Goal: Transaction & Acquisition: Purchase product/service

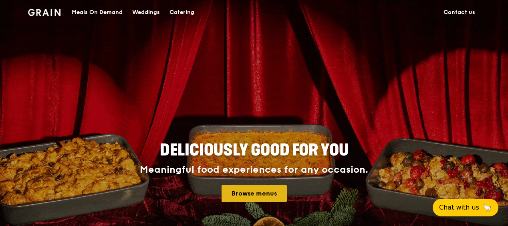
click at [258, 199] on link "Browse menus" at bounding box center [253, 193] width 65 height 17
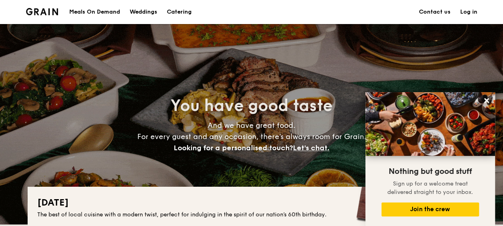
drag, startPoint x: 53, startPoint y: 154, endPoint x: 129, endPoint y: -21, distance: 191.4
click at [99, 10] on div "Meals On Demand" at bounding box center [94, 12] width 51 height 24
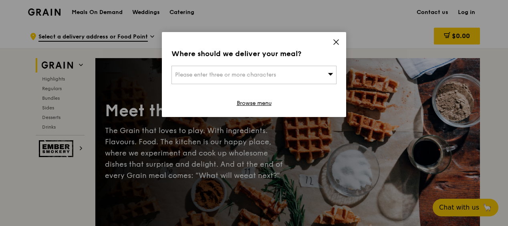
click at [203, 74] on span "Please enter three or more characters" at bounding box center [225, 74] width 101 height 7
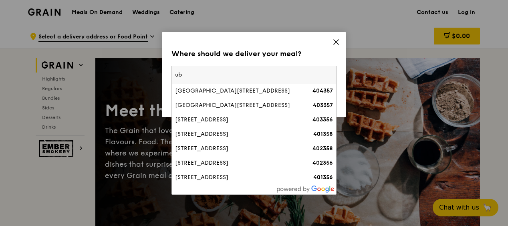
type input "u"
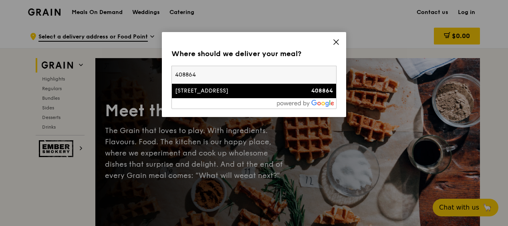
type input "408864"
click at [195, 91] on div "55 Ubi Avenue 3" at bounding box center [234, 91] width 119 height 8
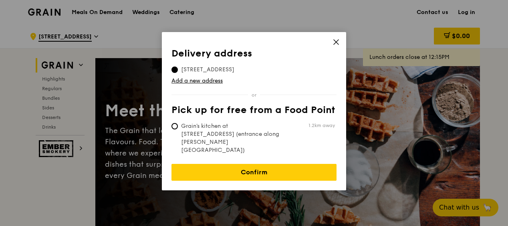
click at [194, 127] on span "Grain's kitchen at 5 Burn Road #05-01 (entrance along Harrison Road)" at bounding box center [230, 138] width 119 height 32
click at [178, 127] on input "Grain's kitchen at 5 Burn Road #05-01 (entrance along Harrison Road) 1.2km away" at bounding box center [174, 126] width 6 height 6
radio input "true"
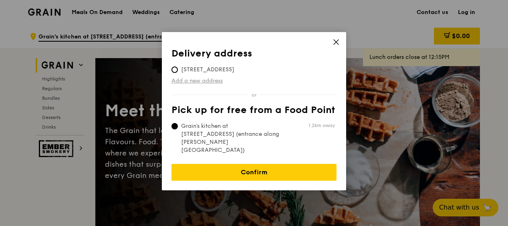
click at [209, 82] on link "Add a new address" at bounding box center [253, 81] width 165 height 8
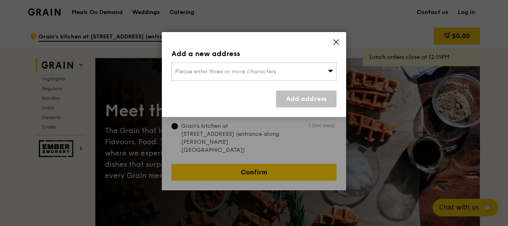
click at [218, 74] on span "Please enter three or more characters" at bounding box center [225, 71] width 101 height 7
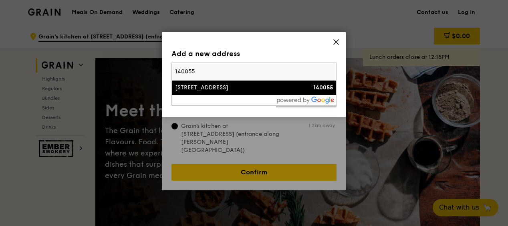
type input "140055"
click at [211, 84] on div "55 Strathmore Avenue" at bounding box center [234, 88] width 119 height 8
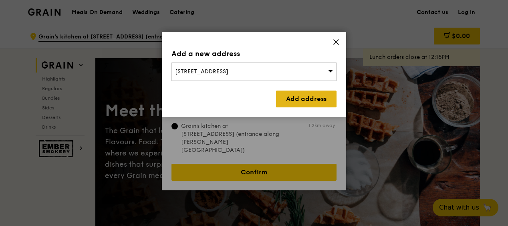
click at [298, 97] on link "Add address" at bounding box center [306, 99] width 60 height 17
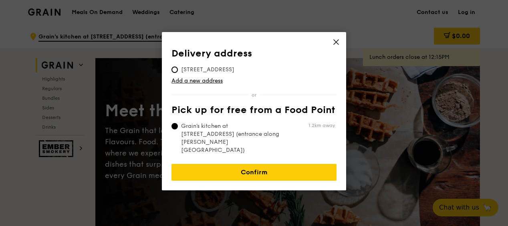
radio input "false"
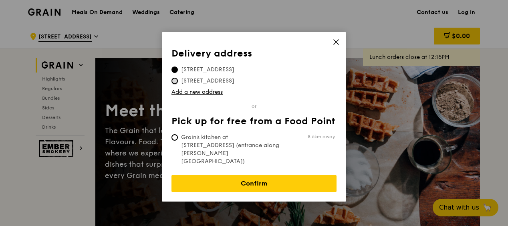
click at [175, 80] on input "55 Ubi Avenue 3, 408864" at bounding box center [174, 81] width 6 height 6
radio input "true"
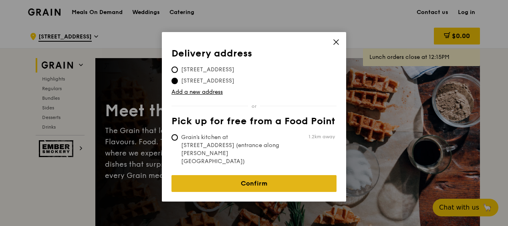
click at [235, 175] on link "Confirm" at bounding box center [253, 183] width 165 height 17
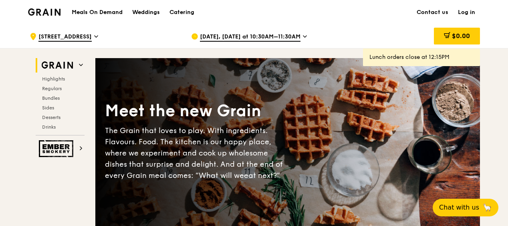
click at [281, 33] on span "Aug 21, Today at 10:30AM–11:30AM" at bounding box center [250, 37] width 101 height 9
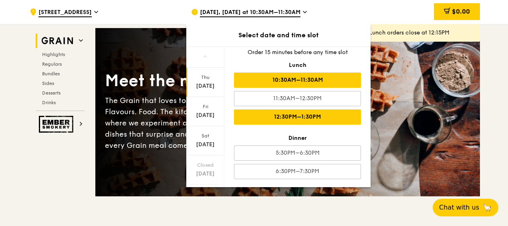
scroll to position [40, 0]
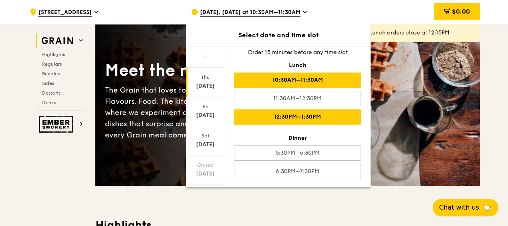
click at [274, 145] on div "5:30PM–6:30PM" at bounding box center [297, 152] width 127 height 15
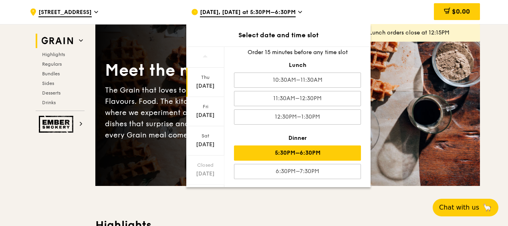
click at [405, 136] on div "Meet the new Grain The Grain that loves to play. With ingredients. Flavours. Fo…" at bounding box center [287, 101] width 384 height 103
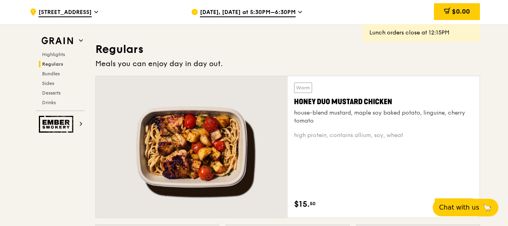
scroll to position [521, 0]
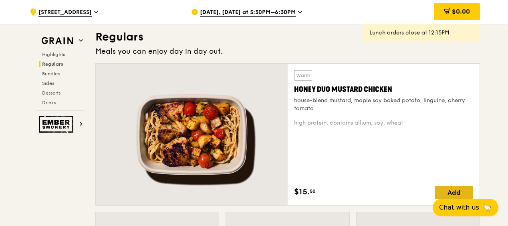
click at [449, 191] on div "Add" at bounding box center [454, 192] width 38 height 13
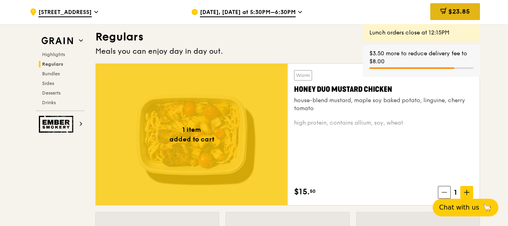
click at [455, 7] on div "$23.85" at bounding box center [455, 11] width 50 height 17
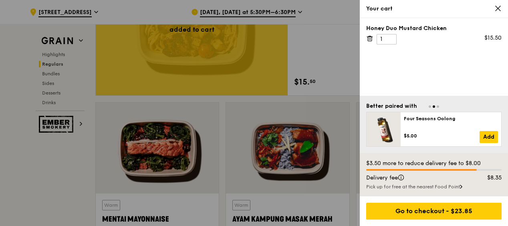
scroll to position [641, 0]
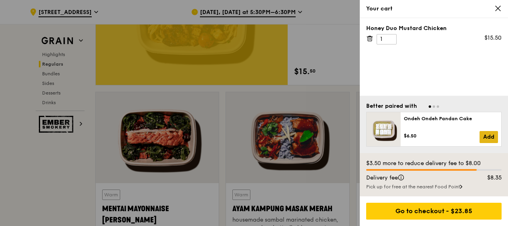
click at [487, 138] on link "Add" at bounding box center [488, 137] width 18 height 12
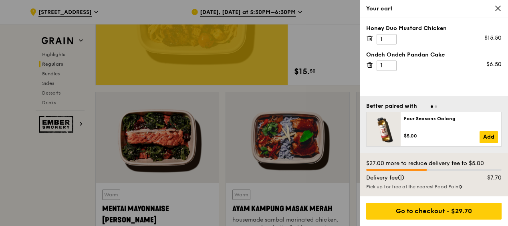
click at [370, 66] on icon at bounding box center [369, 64] width 7 height 7
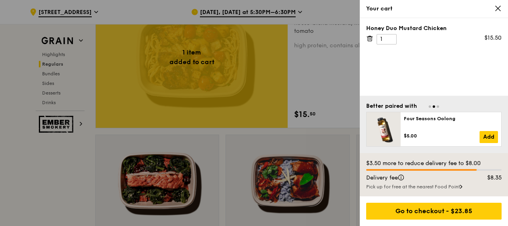
scroll to position [561, 0]
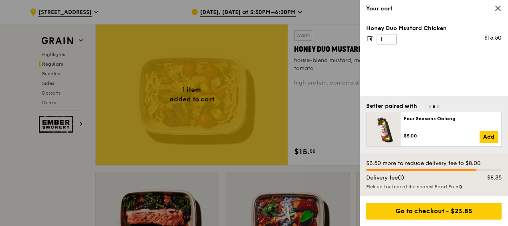
click at [499, 9] on icon at bounding box center [497, 8] width 7 height 7
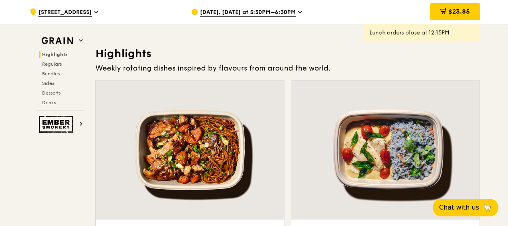
scroll to position [160, 0]
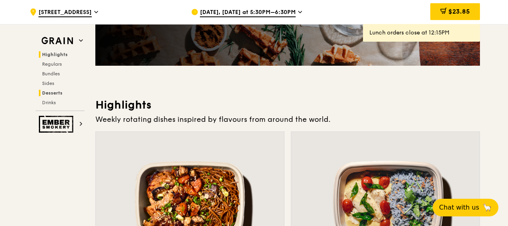
click at [57, 91] on span "Desserts" at bounding box center [52, 93] width 20 height 6
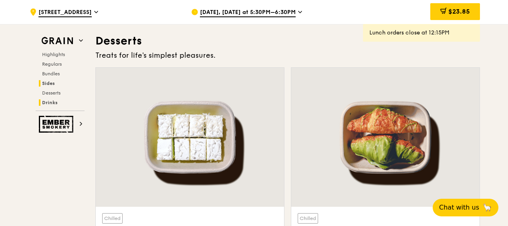
click at [50, 100] on span "Drinks" at bounding box center [50, 103] width 16 height 6
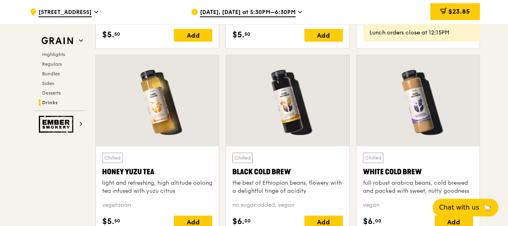
scroll to position [2998, 0]
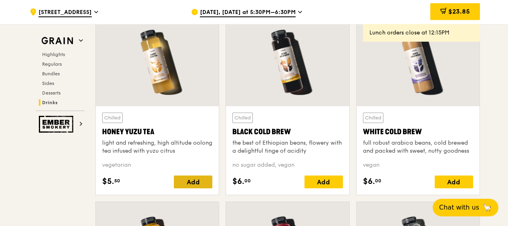
click at [191, 177] on div "Add" at bounding box center [193, 181] width 38 height 13
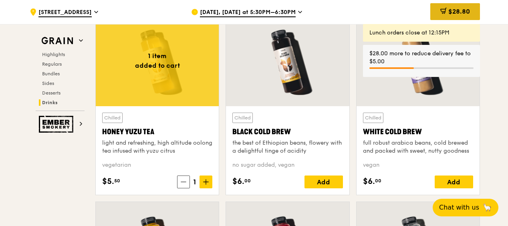
click at [454, 11] on span "$28.80" at bounding box center [459, 12] width 22 height 8
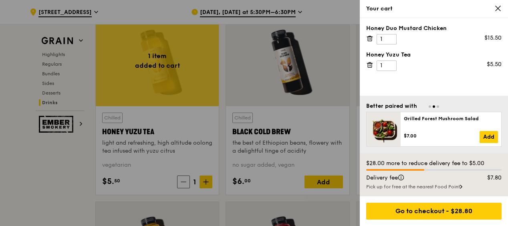
click at [452, 185] on div "Pick up for free at the nearest Food Point" at bounding box center [433, 186] width 135 height 6
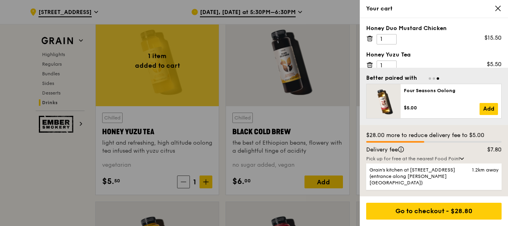
click at [452, 185] on span "Grain's kitchen at 5 Burn Road #05-01 (entrance along Harrison Road)" at bounding box center [417, 176] width 97 height 19
click at [0, 0] on input "Grain's kitchen at 5 Burn Road #05-01 (entrance along Harrison Road) 1.2km away" at bounding box center [0, 0] width 0 height 0
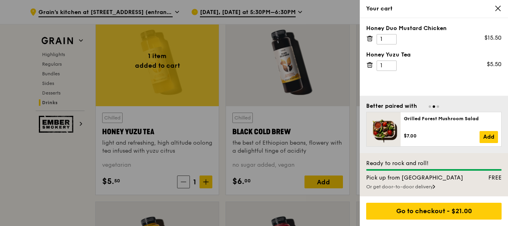
click at [370, 64] on icon at bounding box center [369, 64] width 7 height 7
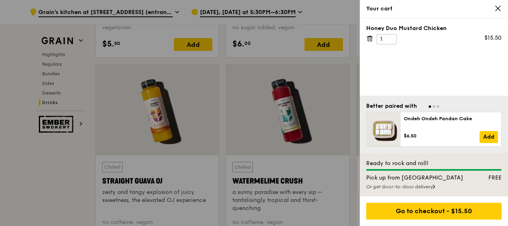
scroll to position [3158, 0]
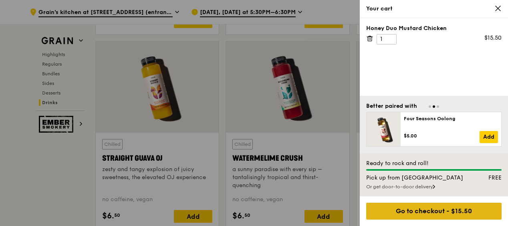
click at [456, 216] on div "Go to checkout - $15.50" at bounding box center [433, 211] width 135 height 17
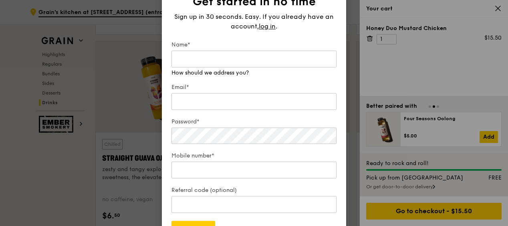
scroll to position [3118, 0]
